Goal: Navigation & Orientation: Find specific page/section

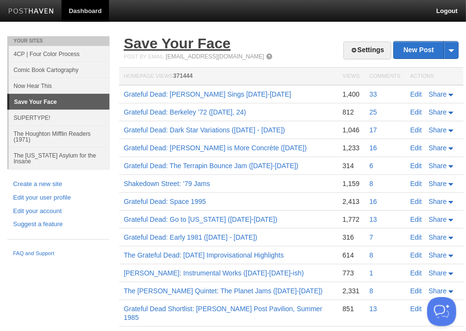
click at [163, 46] on link "Save Your Face" at bounding box center [177, 43] width 107 height 16
click at [51, 70] on link "Comic Book Cartography" at bounding box center [59, 70] width 101 height 16
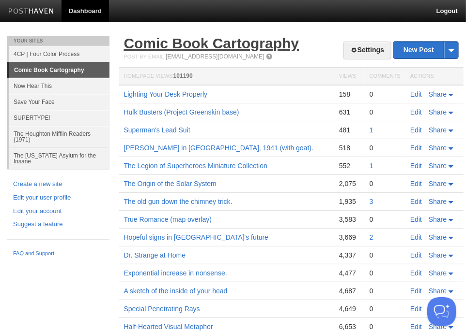
click at [162, 44] on link "Comic Book Cartography" at bounding box center [211, 43] width 175 height 16
click at [179, 113] on link "Hulk Busters (Project Greenskin base)" at bounding box center [181, 112] width 115 height 8
click at [153, 202] on link "The old gun down the chimney trick." at bounding box center [178, 202] width 108 height 8
click at [165, 131] on link "Superman's Lead Suit" at bounding box center [157, 130] width 66 height 8
click at [161, 219] on link "True Romance (map overlay)" at bounding box center [168, 220] width 88 height 8
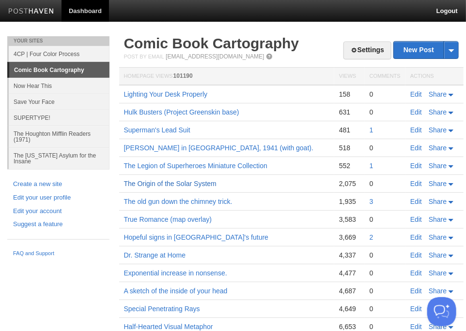
click at [184, 181] on link "The Origin of the Solar System" at bounding box center [170, 184] width 92 height 8
click at [173, 256] on link "Dr. Strange at Home" at bounding box center [155, 256] width 62 height 8
